Goal: Check status: Check status

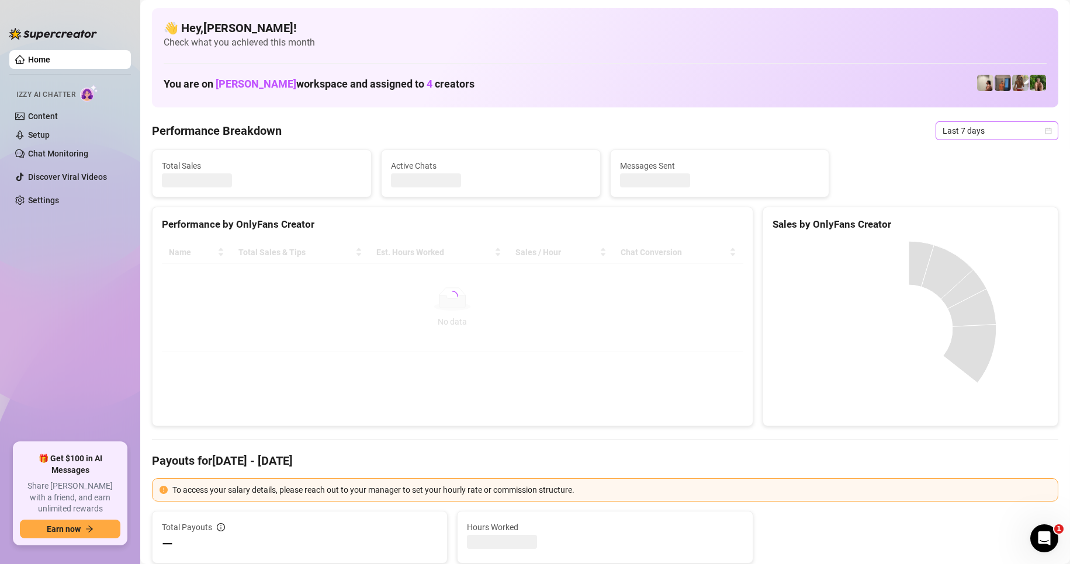
click at [979, 134] on span "Last 7 days" at bounding box center [997, 131] width 109 height 18
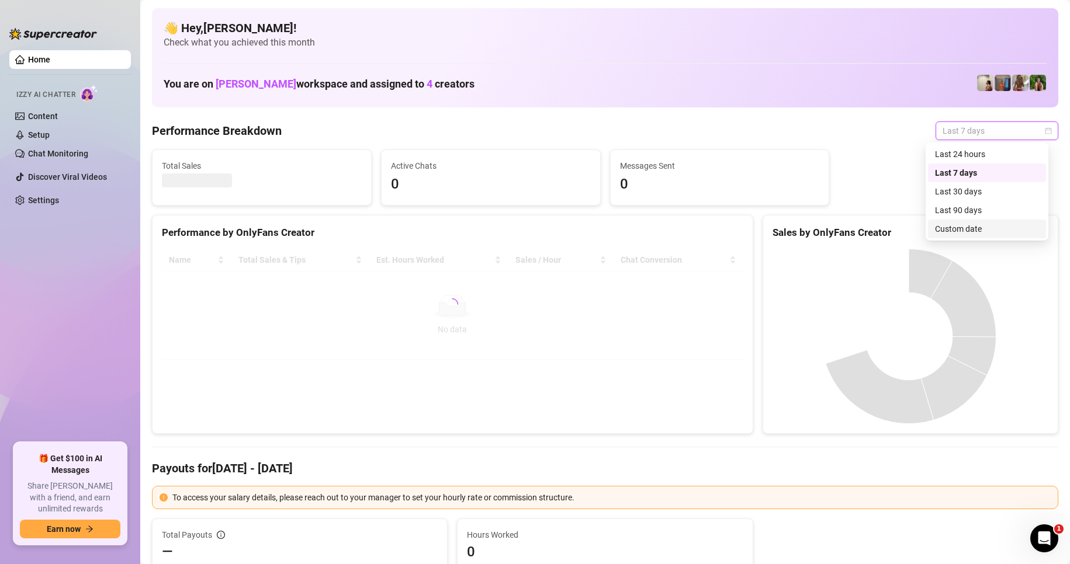
click at [968, 228] on div "Custom date" at bounding box center [987, 229] width 104 height 13
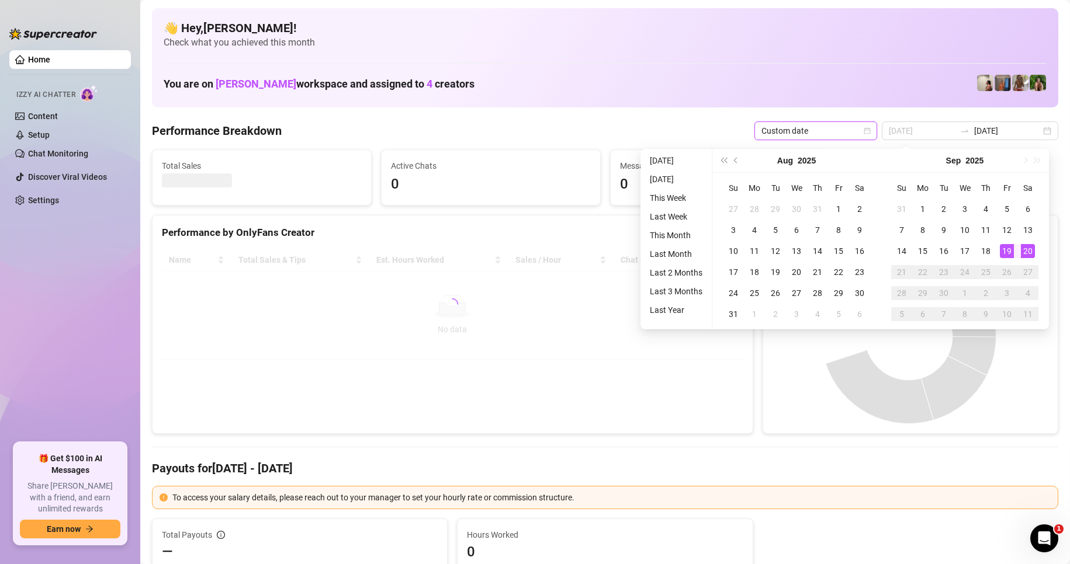
type input "[DATE]"
click at [1027, 247] on div "20" at bounding box center [1028, 251] width 14 height 14
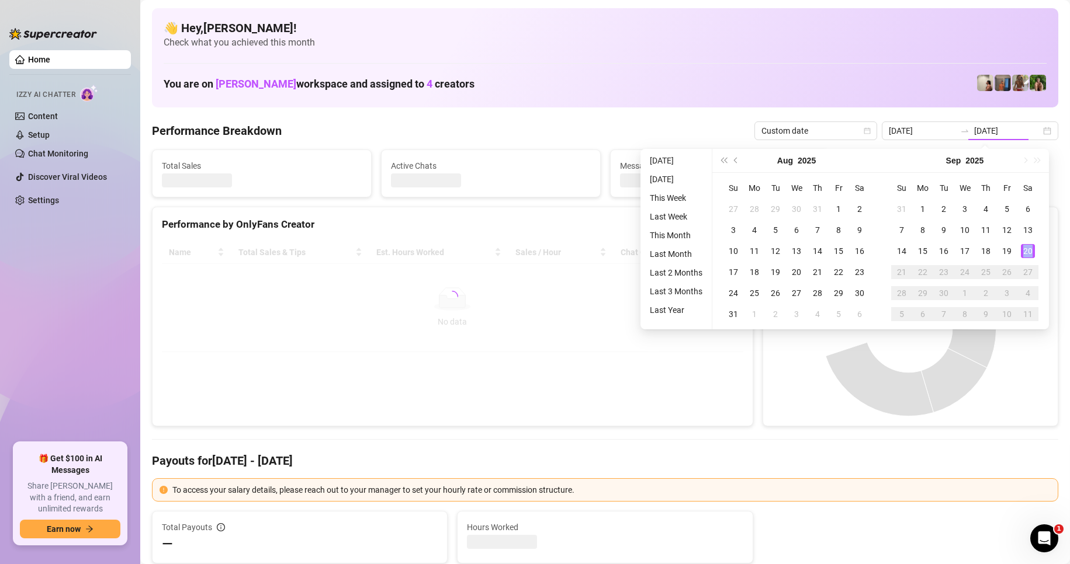
type input "[DATE]"
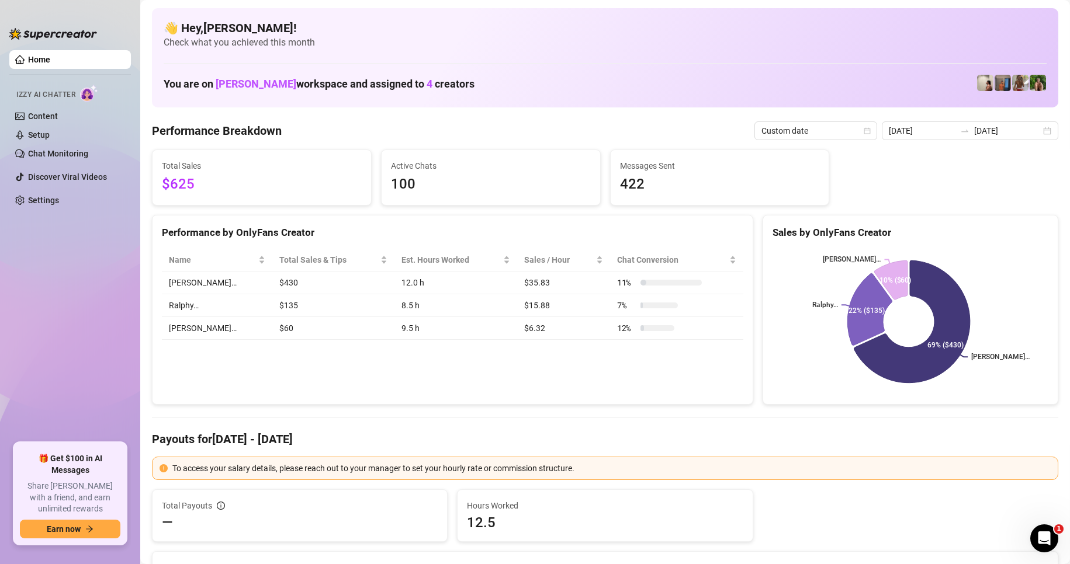
click at [432, 396] on div "Performance by OnlyFans Creator Name Total Sales & Tips Est. Hours Worked Sales…" at bounding box center [452, 310] width 601 height 190
click at [526, 372] on div "Performance by OnlyFans Creator Name Total Sales & Tips Est. Hours Worked Sales…" at bounding box center [452, 310] width 601 height 190
